Goal: Task Accomplishment & Management: Complete application form

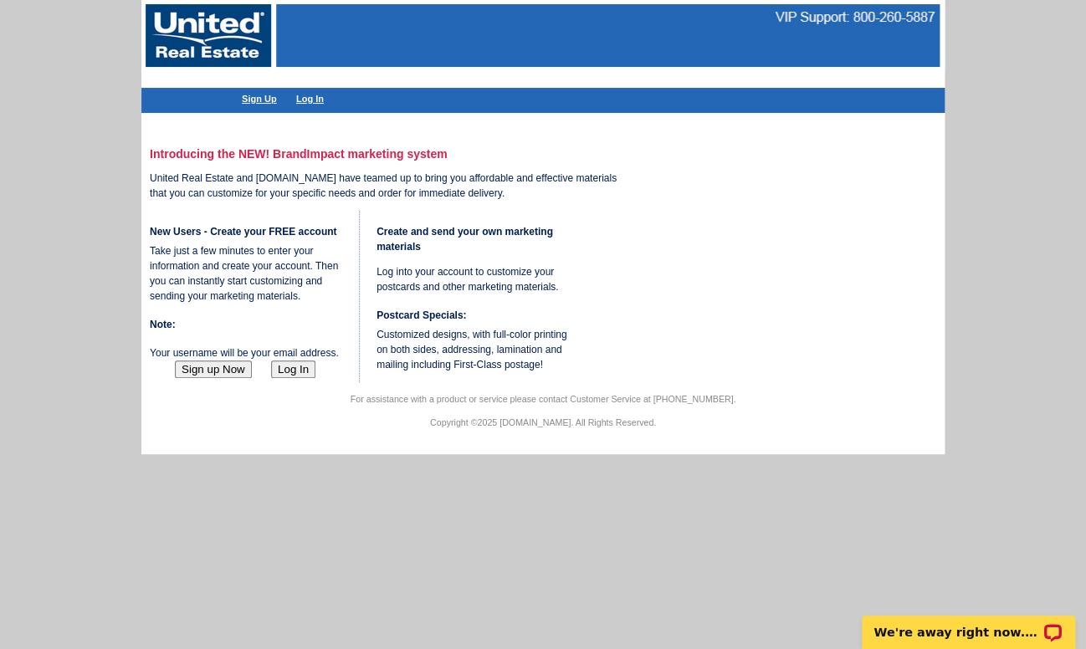
click at [263, 96] on link "Sign Up" at bounding box center [259, 99] width 35 height 10
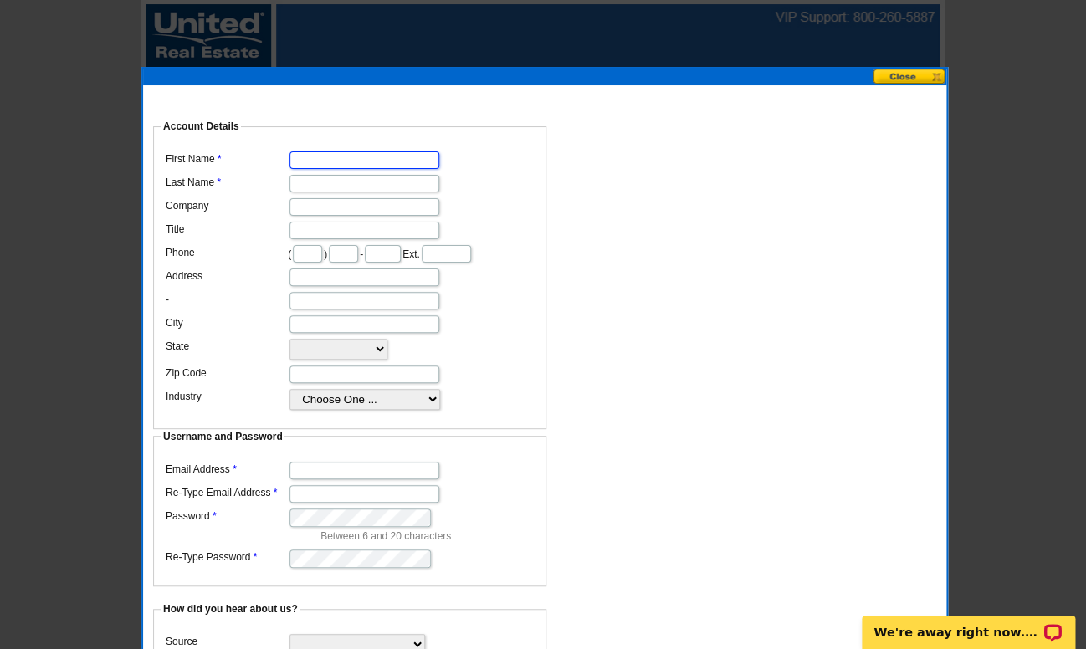
click at [345, 154] on input "First Name" at bounding box center [365, 160] width 150 height 18
type input "[PERSON_NAME]"
type input "252"
type input "674"
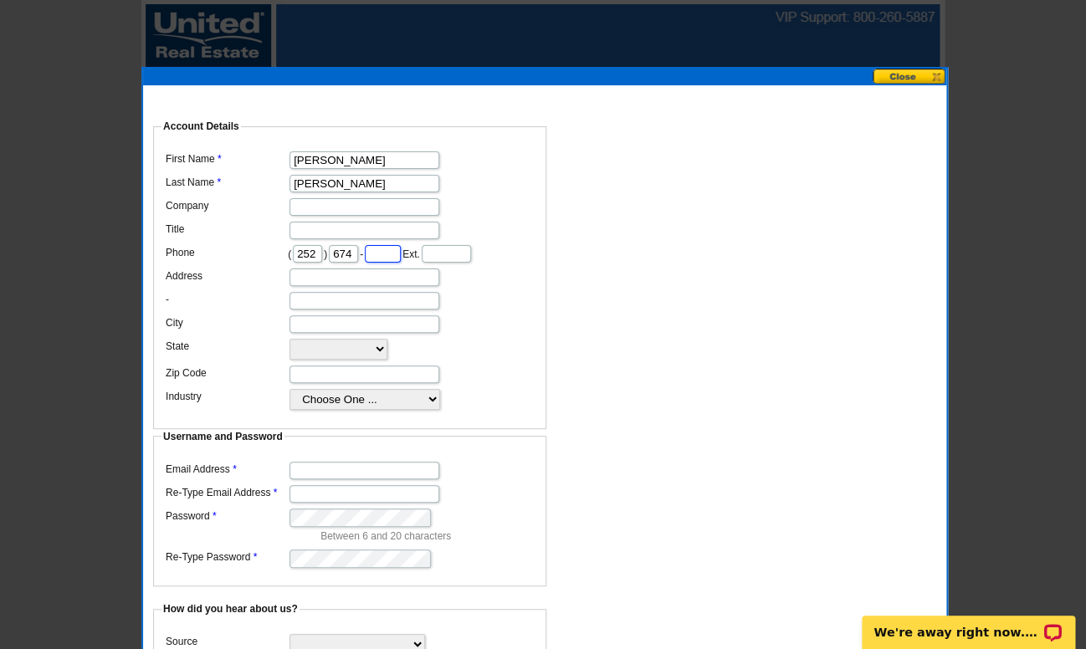
type input "8360"
type input "[STREET_ADDRESS][PERSON_NAME]"
type input "[GEOGRAPHIC_DATA]"
select select "NC"
type input "27557"
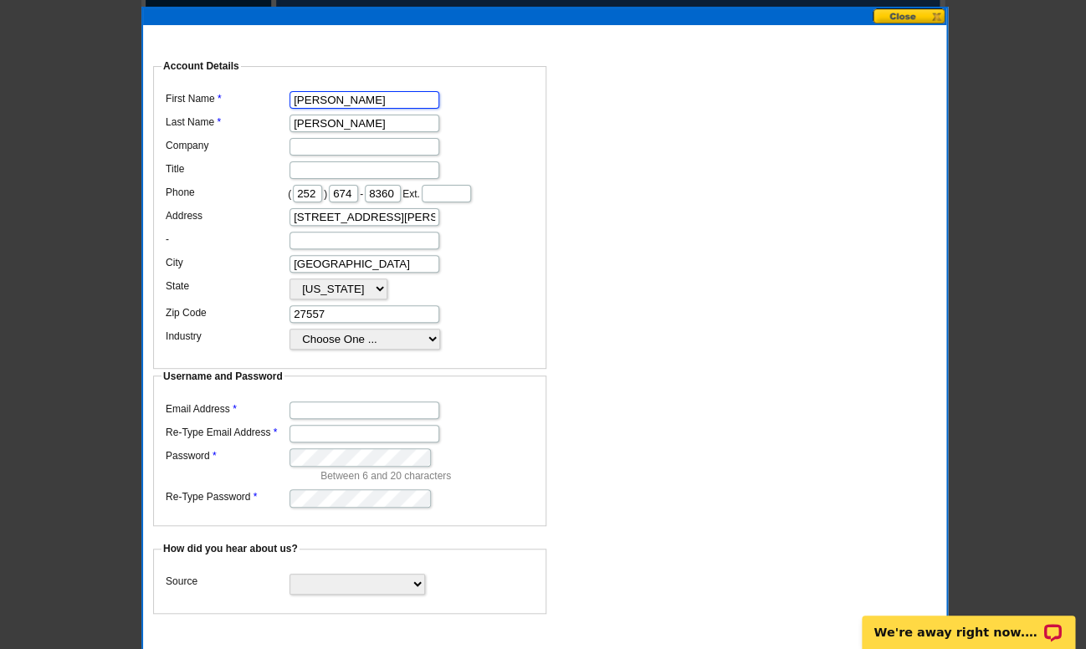
scroll to position [62, 0]
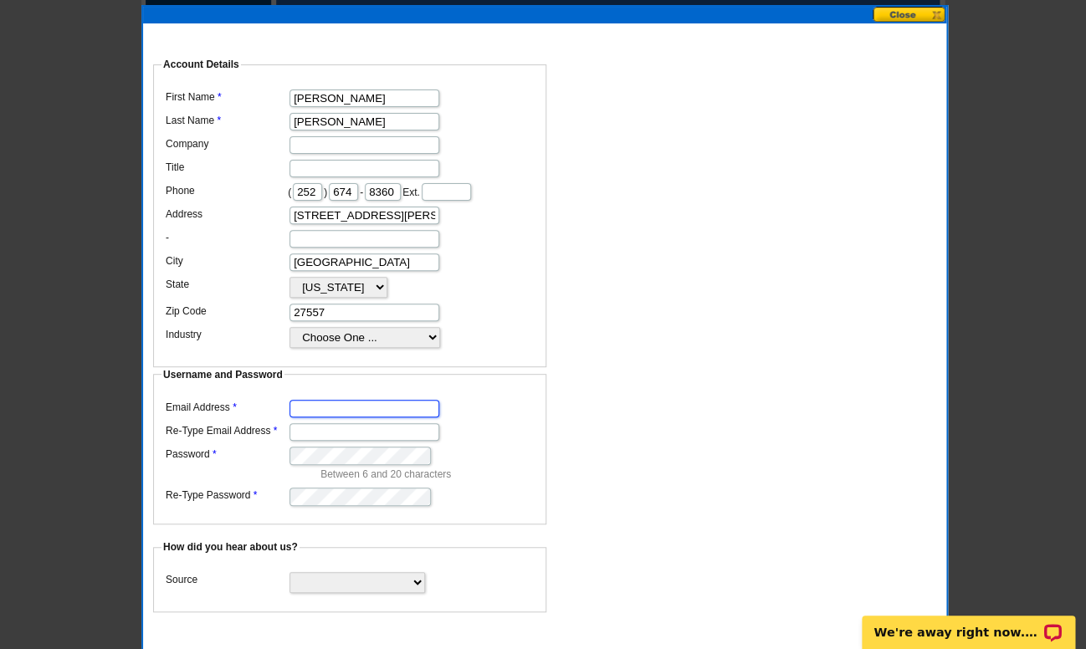
click at [343, 400] on input "Email Address" at bounding box center [365, 409] width 150 height 18
type input "[DOMAIN_NAME][EMAIL_ADDRESS][DOMAIN_NAME]"
click at [467, 467] on p "Between 6 and 20 characters" at bounding box center [429, 474] width 218 height 15
click at [367, 423] on input "Re-Type Email Address" at bounding box center [365, 432] width 150 height 18
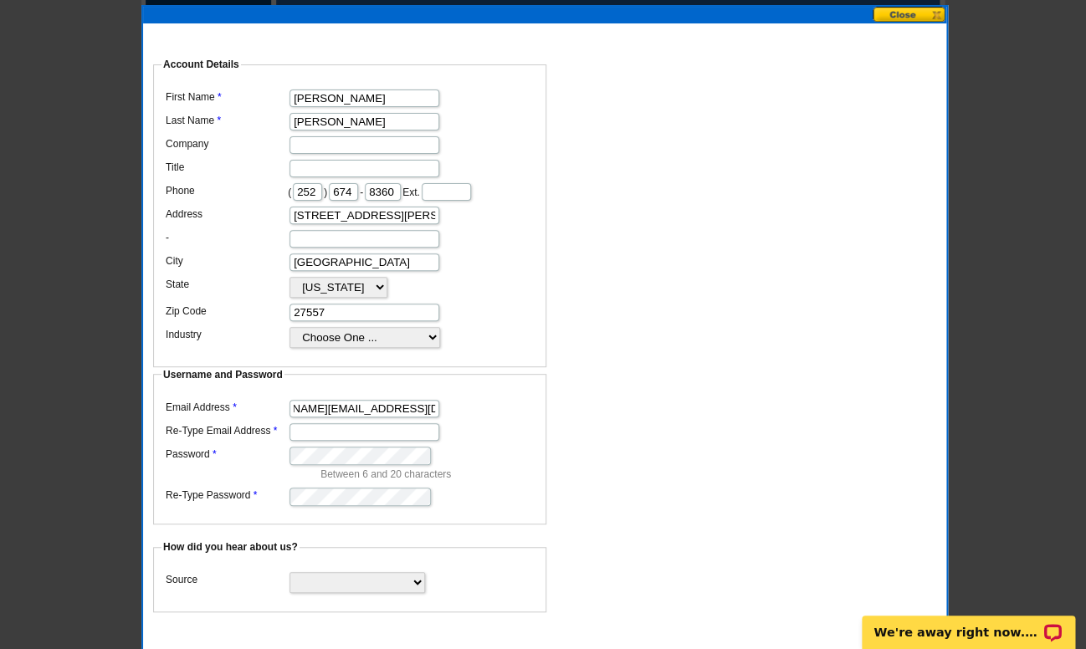
click at [359, 396] on dd "[DOMAIN_NAME][EMAIL_ADDRESS][DOMAIN_NAME]" at bounding box center [350, 407] width 377 height 23
click at [358, 400] on input "[DOMAIN_NAME][EMAIL_ADDRESS][DOMAIN_NAME]" at bounding box center [365, 409] width 150 height 18
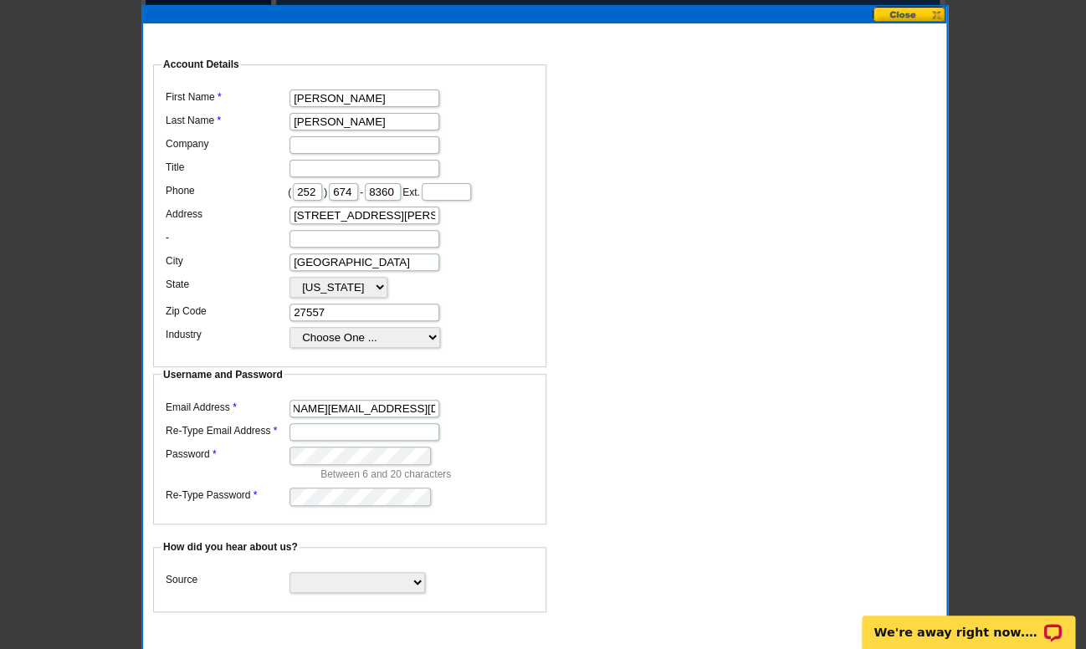
click at [489, 467] on p "Between 6 and 20 characters" at bounding box center [429, 474] width 218 height 15
click at [393, 423] on input "Re-Type Email Address" at bounding box center [365, 432] width 150 height 18
paste input "[DOMAIN_NAME][EMAIL_ADDRESS][DOMAIN_NAME]"
type input "[DOMAIN_NAME][EMAIL_ADDRESS][DOMAIN_NAME]"
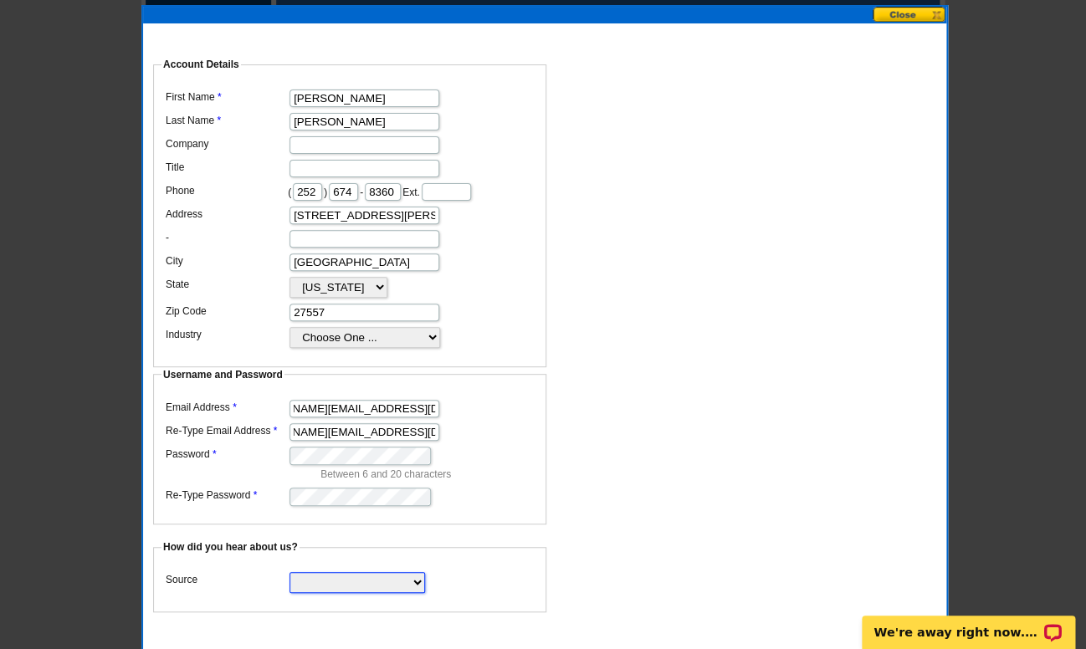
click at [290, 572] on select "Search Engine Television Ad Direct Mail Postcard Email Referred by a friend Oth…" at bounding box center [358, 582] width 136 height 21
select select "other"
click option "Other" at bounding box center [0, 0] width 0 height 0
